Goal: Check status: Check status

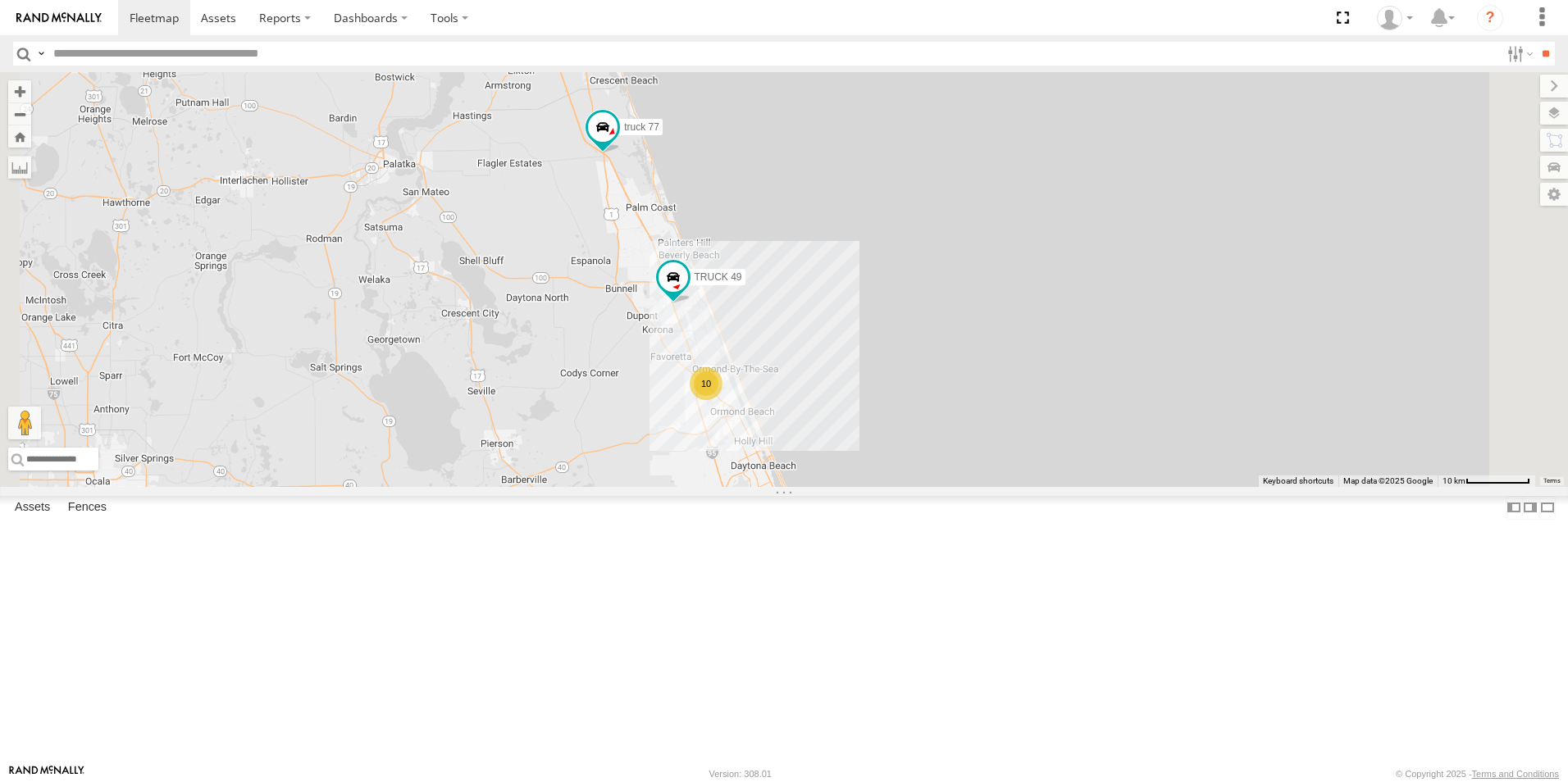
drag, startPoint x: 956, startPoint y: 335, endPoint x: 1001, endPoint y: 402, distance: 80.7
click at [1001, 402] on div "truck 77 TRUCK 49 10" at bounding box center [784, 279] width 1568 height 415
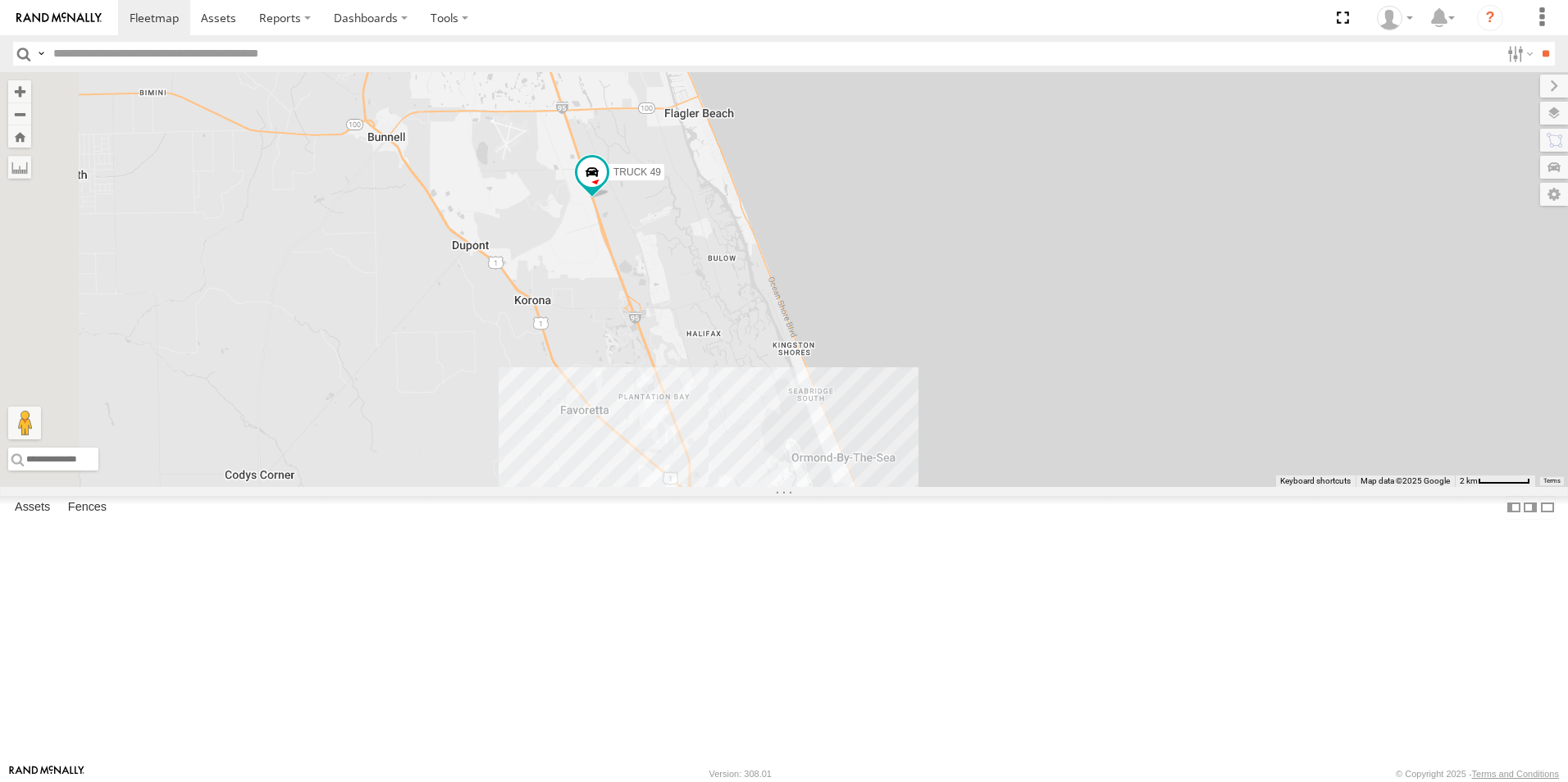
drag, startPoint x: 893, startPoint y: 557, endPoint x: 1175, endPoint y: 319, distance: 369.0
click at [1175, 319] on div "truck 77 TRUCK 49" at bounding box center [784, 279] width 1568 height 415
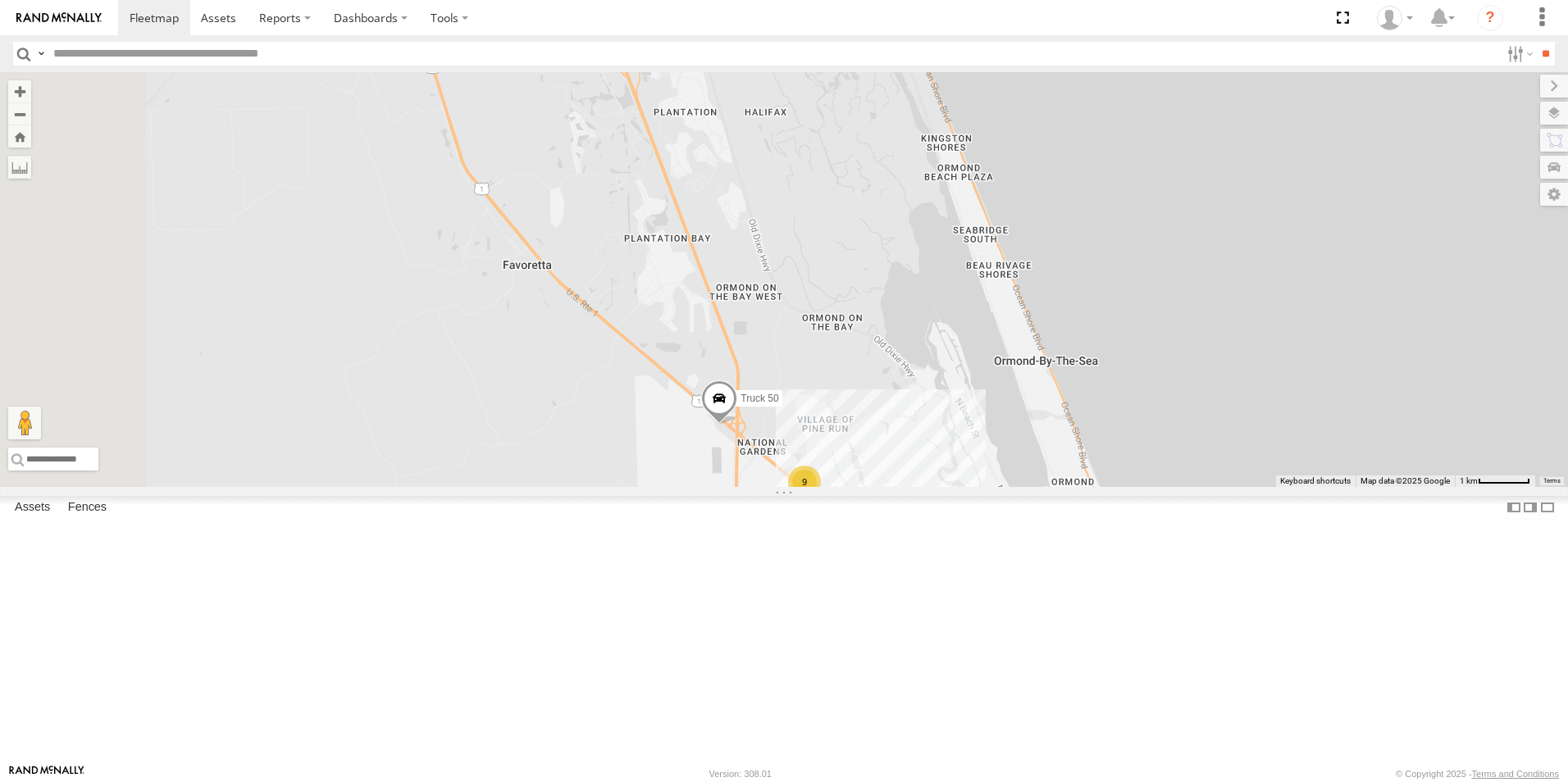
drag, startPoint x: 989, startPoint y: 490, endPoint x: 1411, endPoint y: 622, distance: 442.2
click at [1411, 487] on div "truck 77 TRUCK 49 Truck 50 9" at bounding box center [784, 279] width 1568 height 415
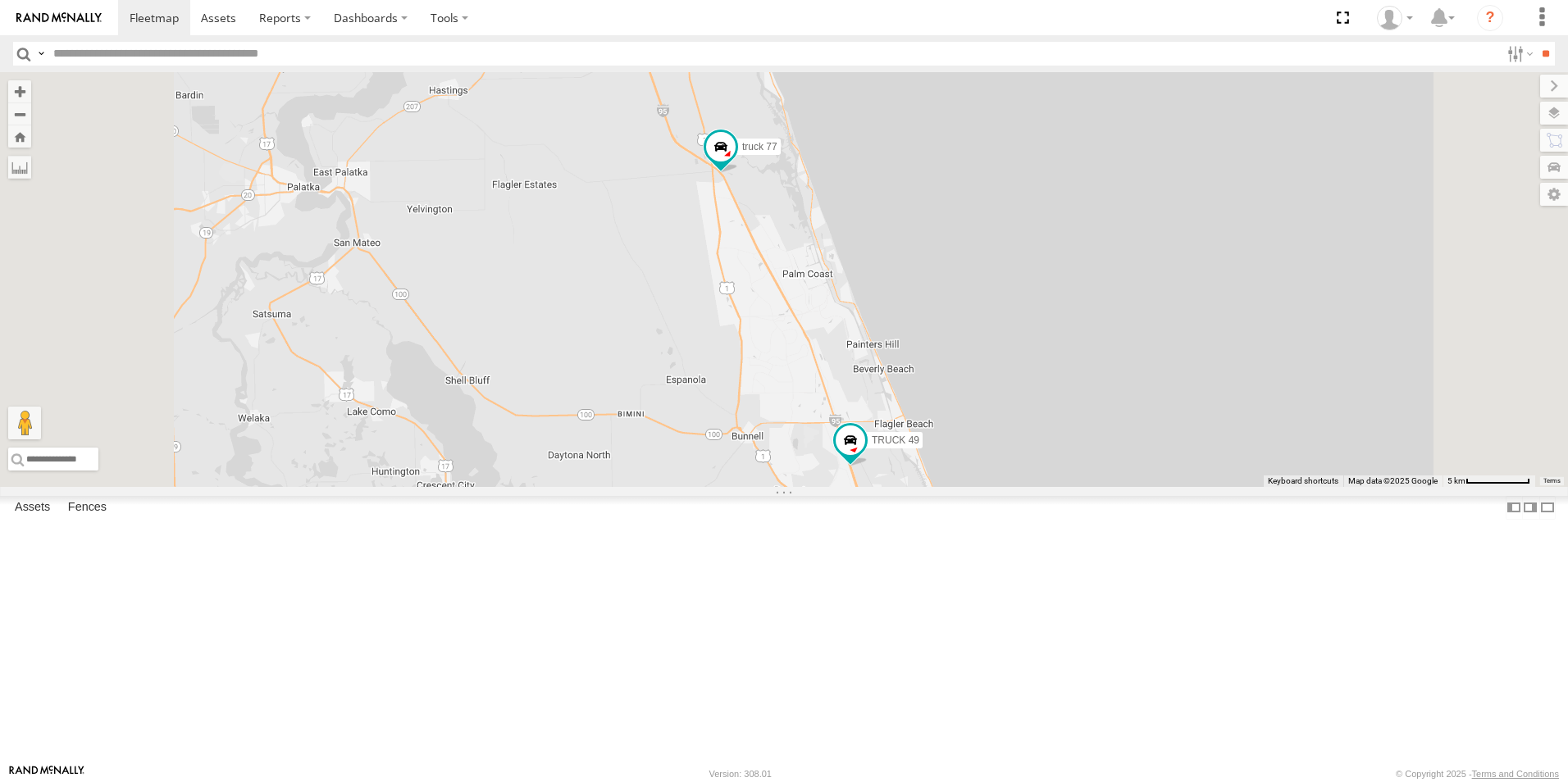
drag, startPoint x: 1093, startPoint y: 361, endPoint x: 1144, endPoint y: 576, distance: 221.0
click at [1144, 487] on div "truck 77 TRUCK 49 10" at bounding box center [784, 279] width 1568 height 415
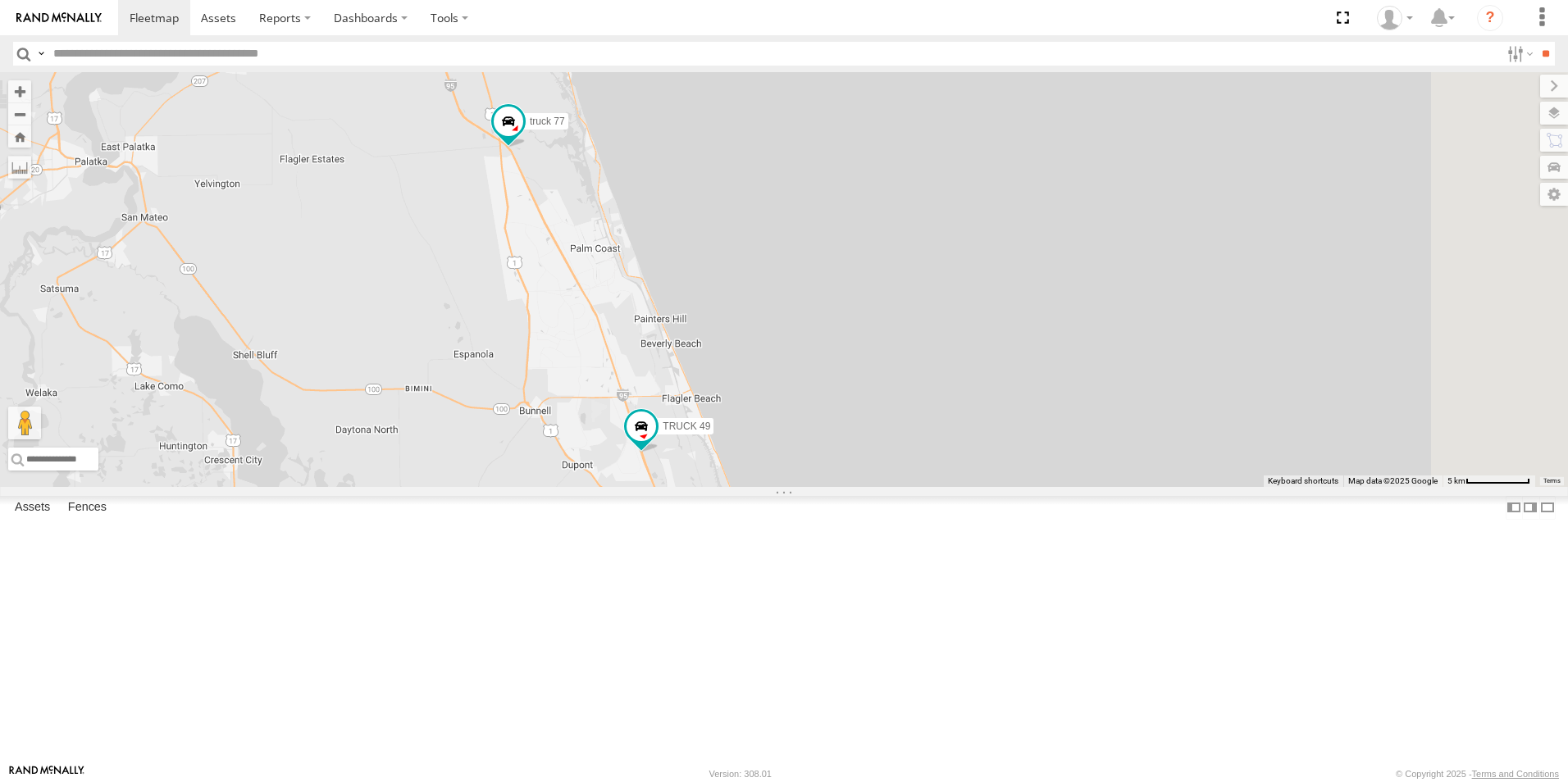
drag, startPoint x: 1403, startPoint y: 612, endPoint x: 1190, endPoint y: 593, distance: 213.8
click at [1190, 487] on div "truck 77 TRUCK 49 10" at bounding box center [784, 279] width 1568 height 415
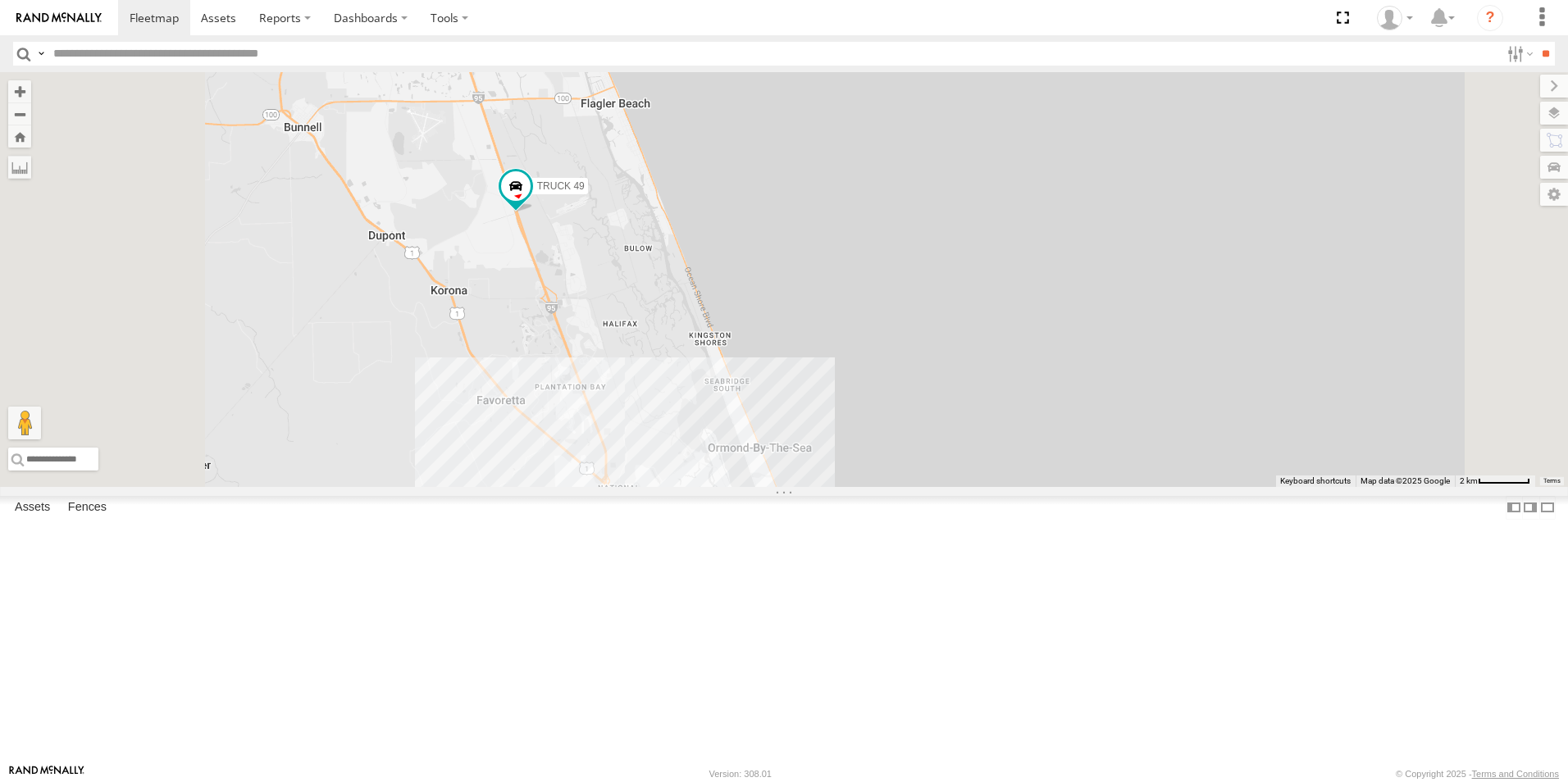
drag, startPoint x: 972, startPoint y: 547, endPoint x: 999, endPoint y: 283, distance: 265.4
click at [999, 283] on div "truck 77 TRUCK 49" at bounding box center [784, 279] width 1568 height 415
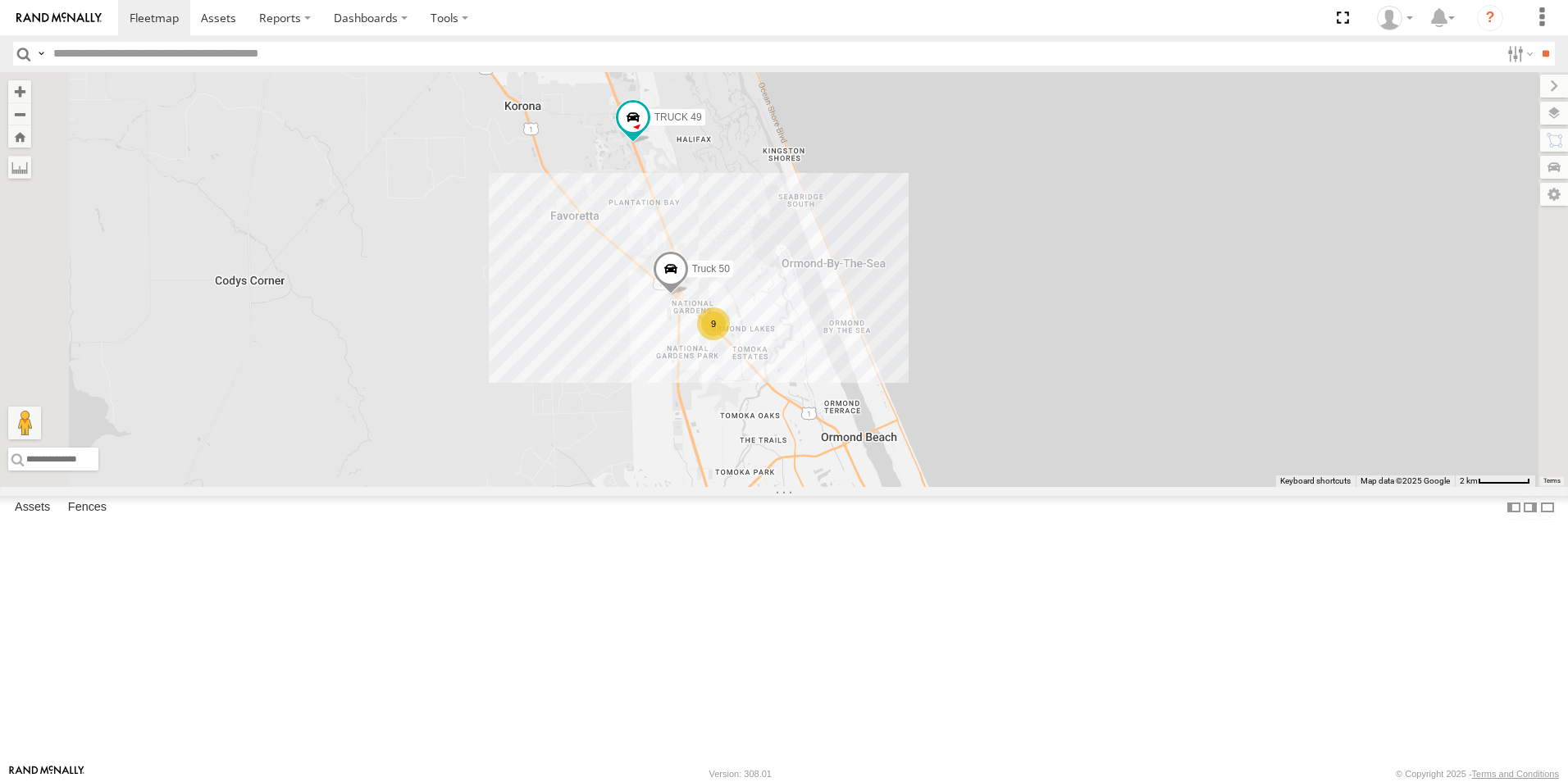
drag, startPoint x: 997, startPoint y: 514, endPoint x: 1073, endPoint y: 328, distance: 200.9
click at [1073, 328] on div "truck 77 TRUCK 49 Truck 50 9" at bounding box center [784, 279] width 1568 height 415
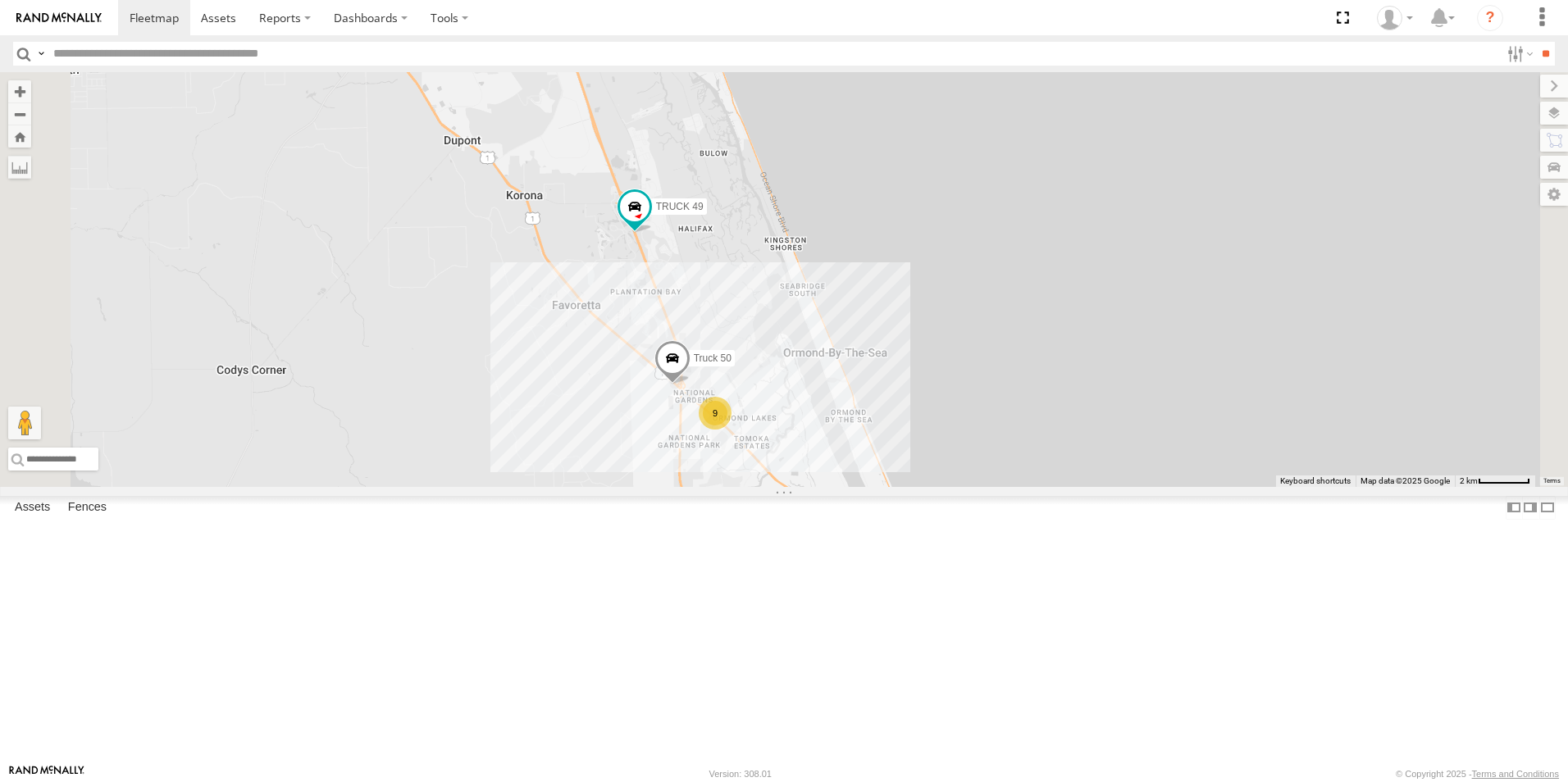
drag, startPoint x: 1027, startPoint y: 374, endPoint x: 1029, endPoint y: 466, distance: 92.0
click at [1029, 466] on div "truck 77 TRUCK 49 Truck 50 9" at bounding box center [784, 279] width 1568 height 415
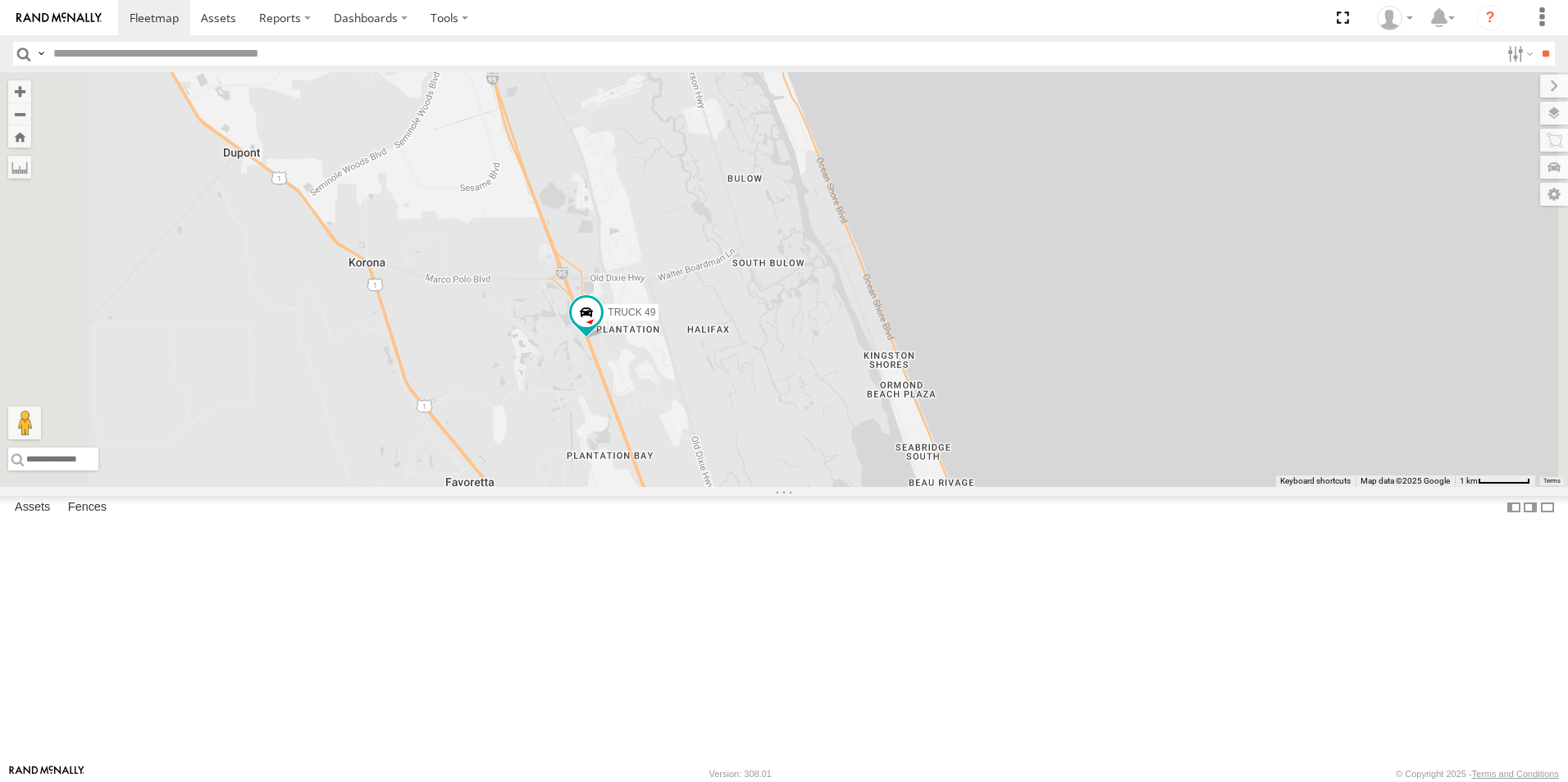
drag, startPoint x: 1092, startPoint y: 507, endPoint x: 1318, endPoint y: 802, distance: 371.6
click at [1318, 781] on html at bounding box center [784, 391] width 1568 height 782
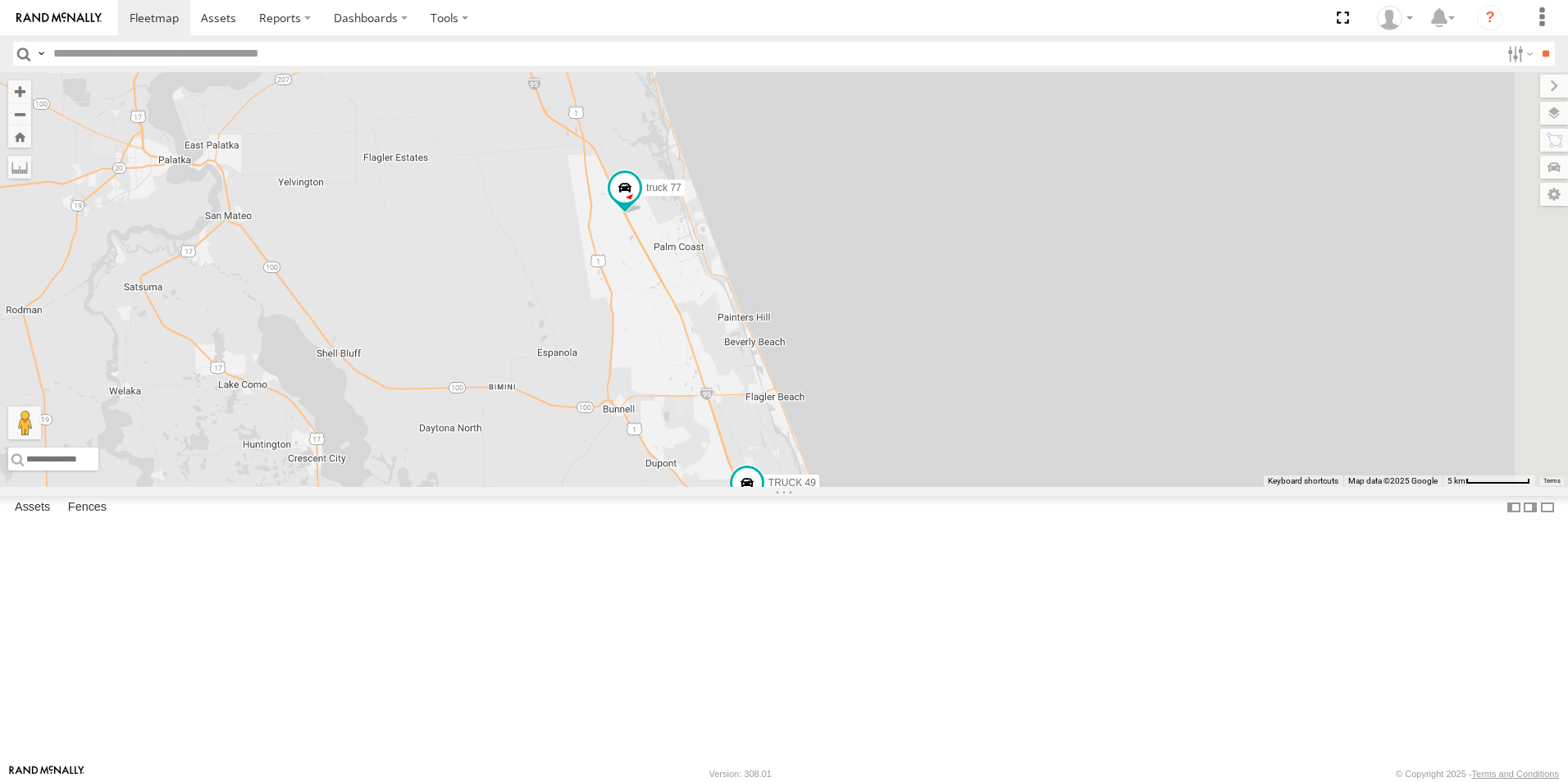
drag, startPoint x: 1168, startPoint y: 570, endPoint x: 963, endPoint y: 519, distance: 211.2
click at [963, 487] on div "truck 77 TRUCK 49 Truck 50" at bounding box center [784, 279] width 1568 height 415
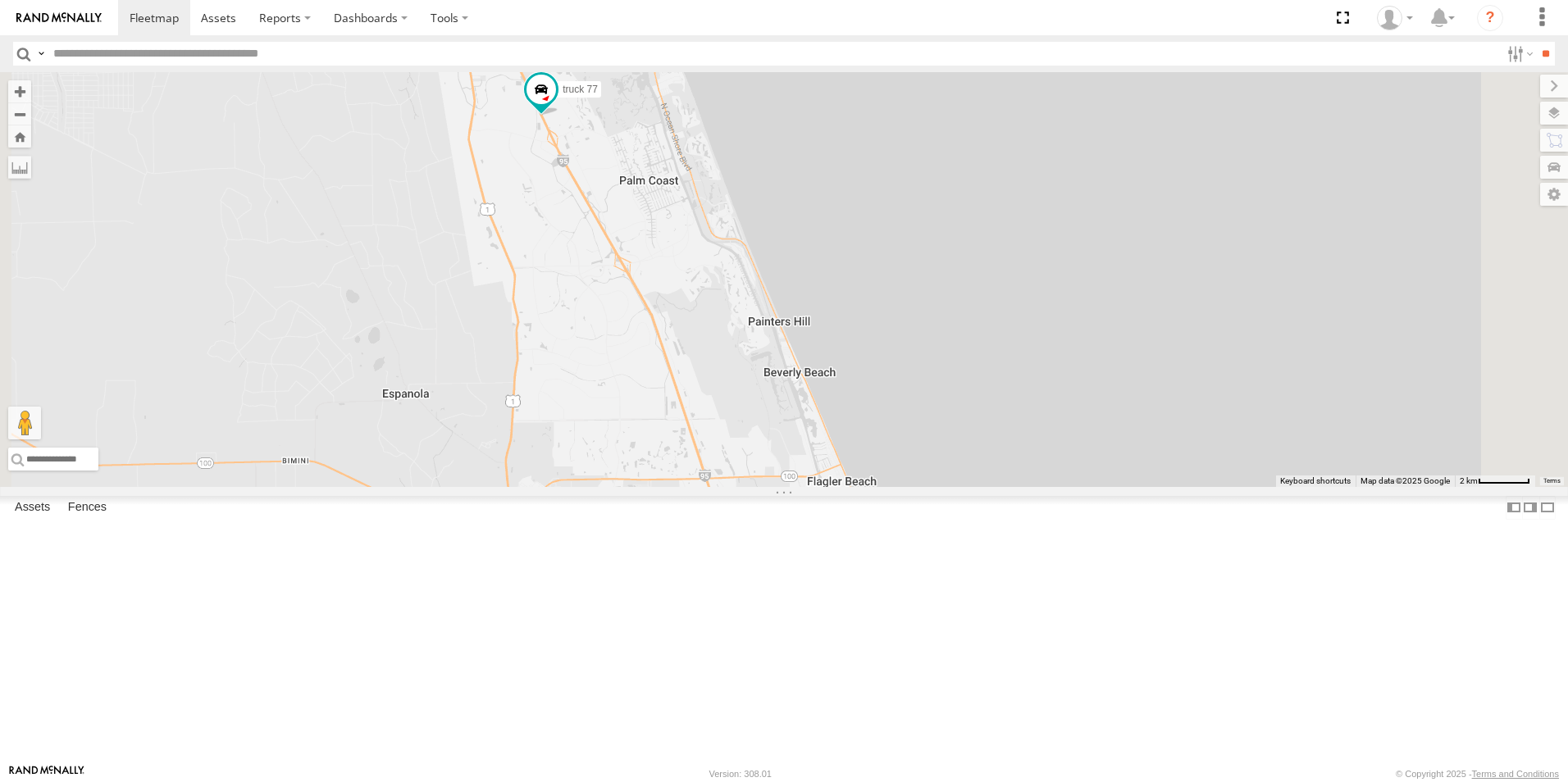
drag, startPoint x: 863, startPoint y: 361, endPoint x: 917, endPoint y: 438, distance: 94.0
click at [917, 438] on div "truck 77 TRUCK 49" at bounding box center [784, 279] width 1568 height 415
